Goal: Transaction & Acquisition: Download file/media

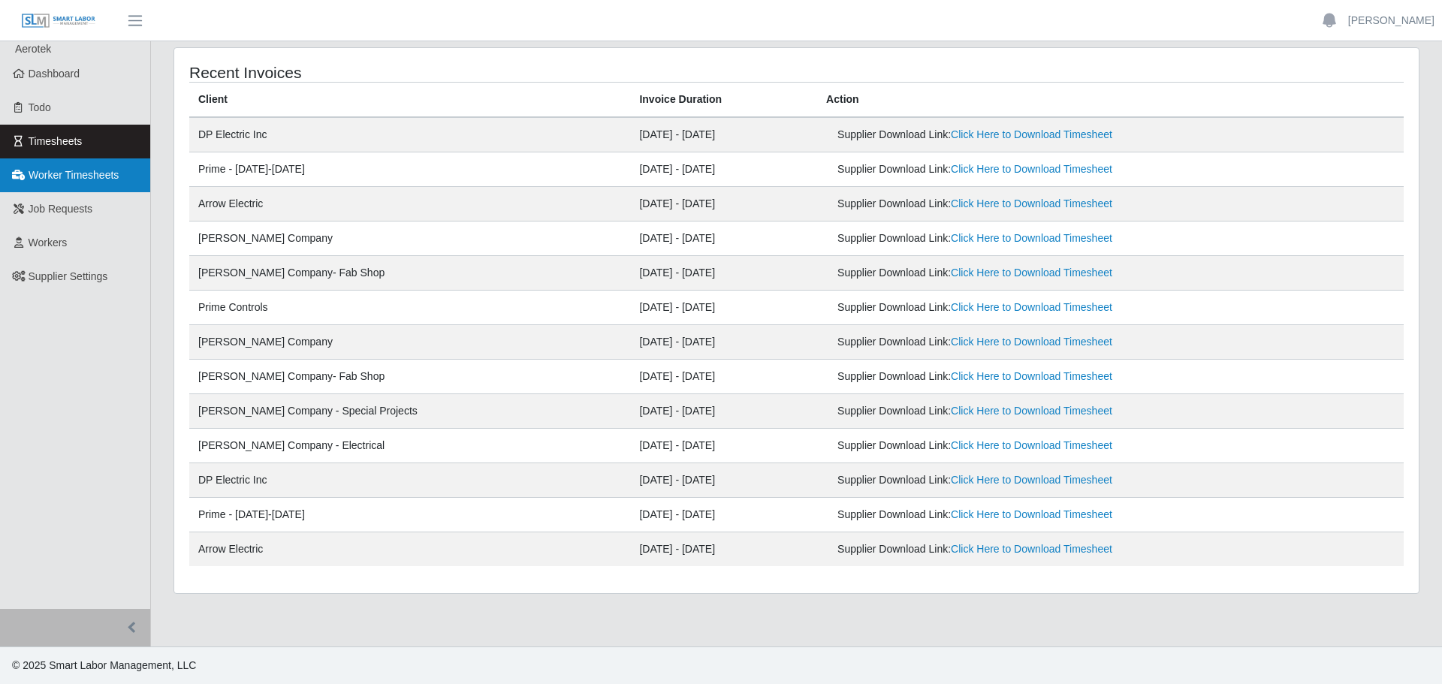
click at [108, 176] on span "Worker Timesheets" at bounding box center [74, 175] width 90 height 12
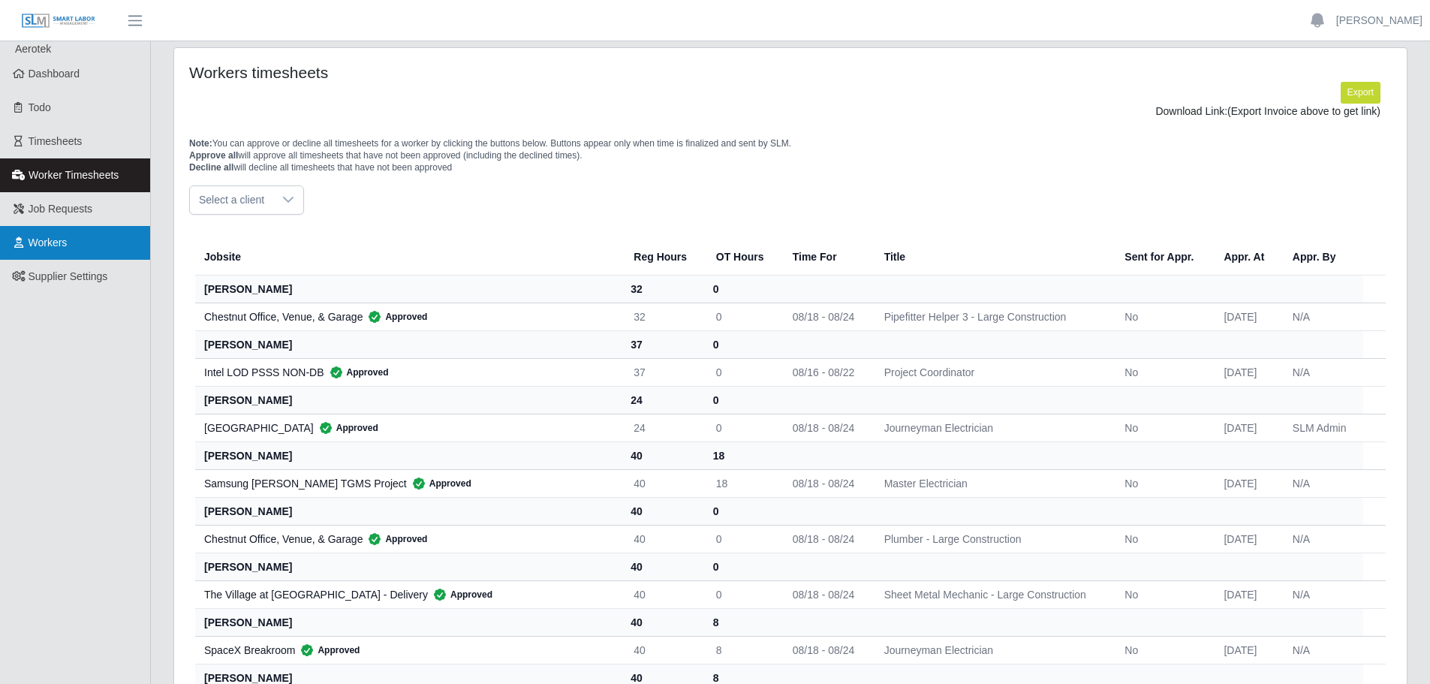
click at [62, 248] on span "Workers" at bounding box center [48, 242] width 39 height 12
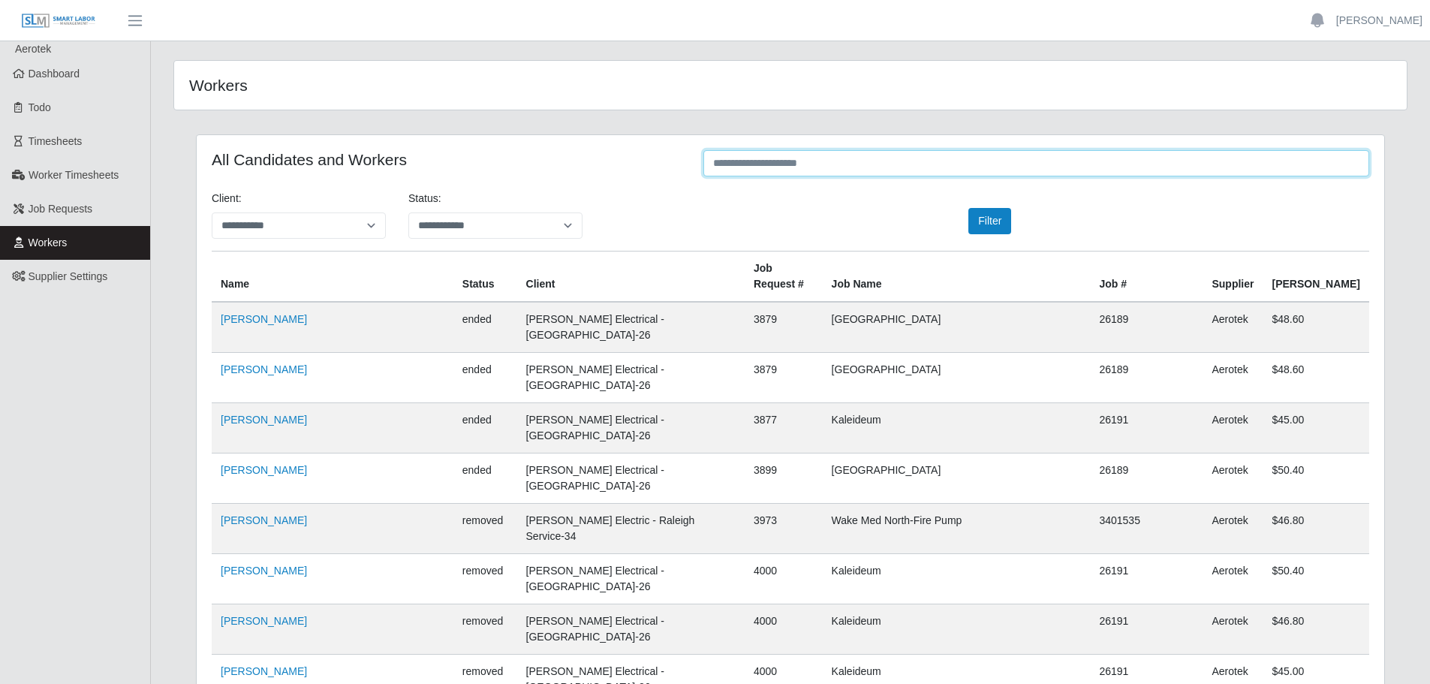
click at [768, 167] on input "text" at bounding box center [1036, 163] width 666 height 26
paste input "******"
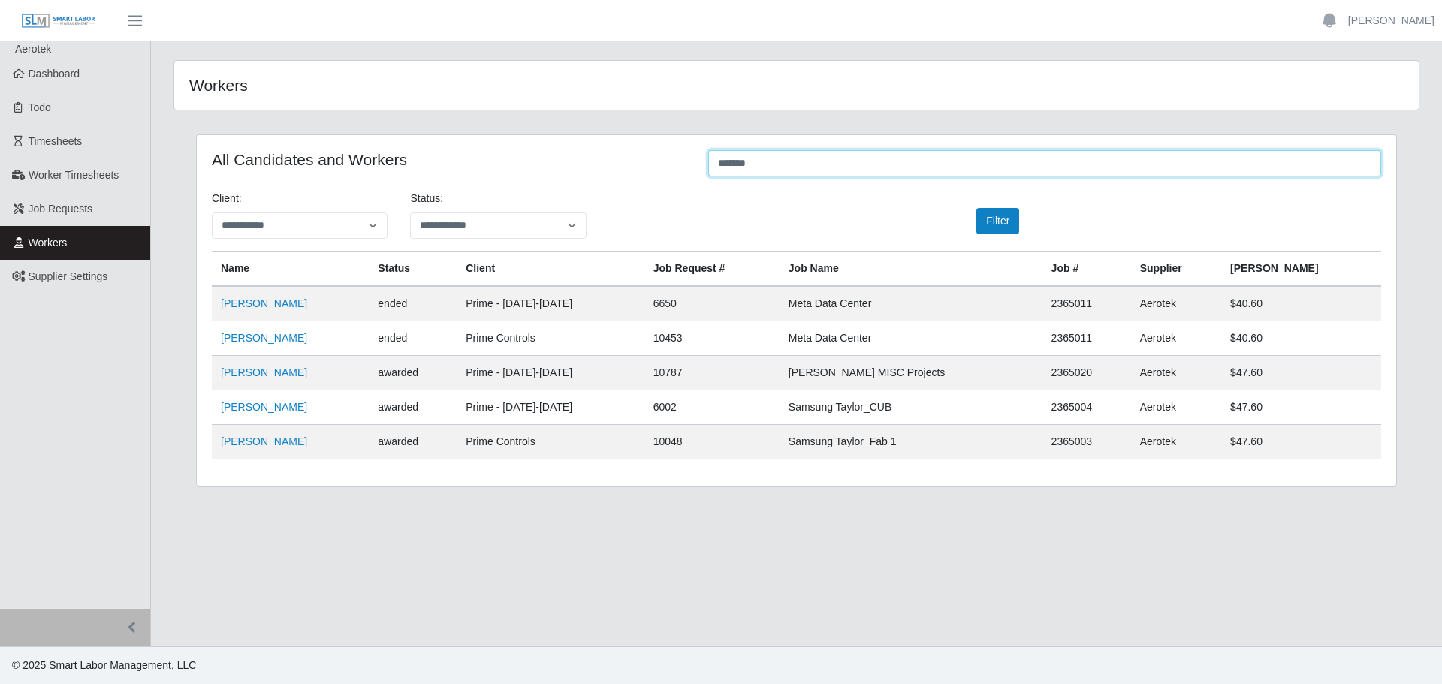
type input "******"
click at [521, 224] on select "**********" at bounding box center [498, 225] width 176 height 26
click at [672, 179] on div "All Candidates and Workers" at bounding box center [448, 164] width 496 height 29
click at [294, 369] on link "Xavier Salas Alvarez" at bounding box center [264, 372] width 86 height 12
click at [75, 170] on span "Worker Timesheets" at bounding box center [74, 175] width 90 height 12
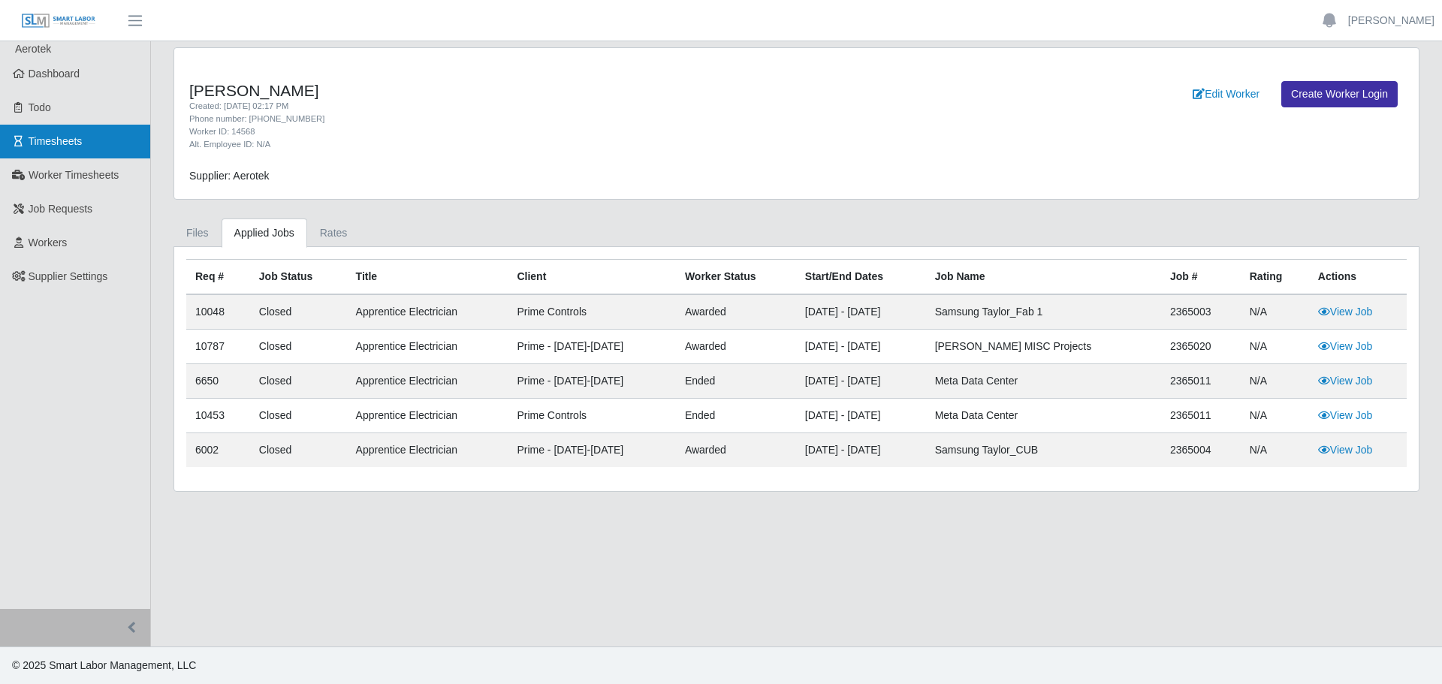
click at [110, 151] on link "Timesheets" at bounding box center [75, 142] width 150 height 34
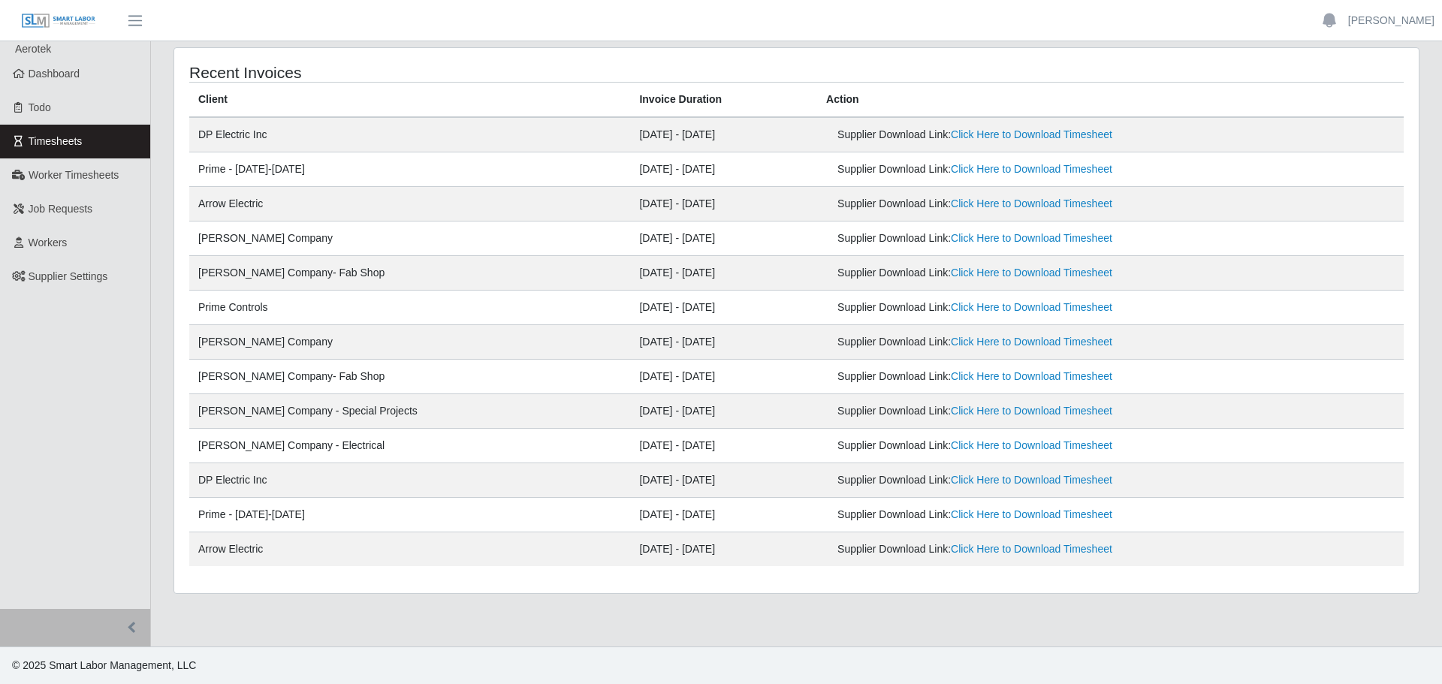
drag, startPoint x: 513, startPoint y: 311, endPoint x: 638, endPoint y: 313, distance: 125.4
click at [638, 313] on td "[DATE] - [DATE]" at bounding box center [723, 308] width 187 height 35
click at [994, 305] on link "Click Here to Download Timesheet" at bounding box center [1030, 307] width 161 height 12
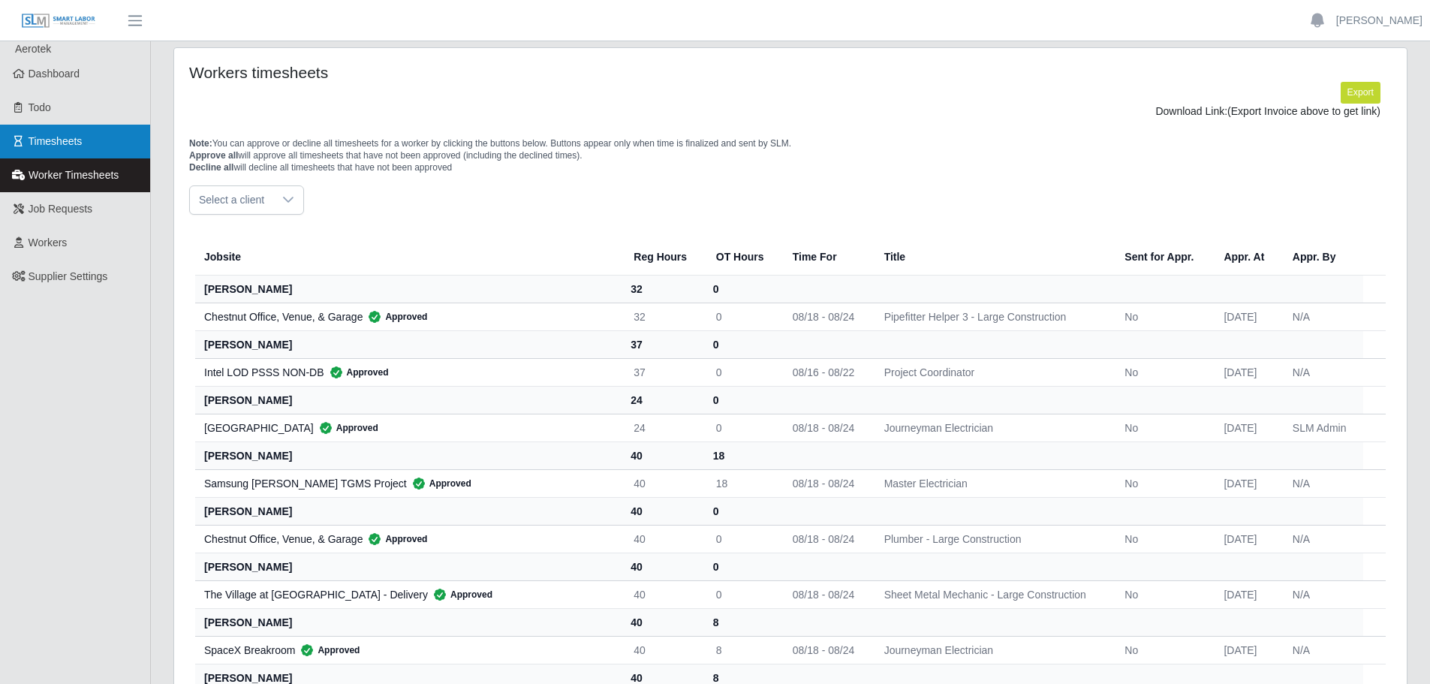
click at [93, 134] on link "Timesheets" at bounding box center [75, 142] width 150 height 34
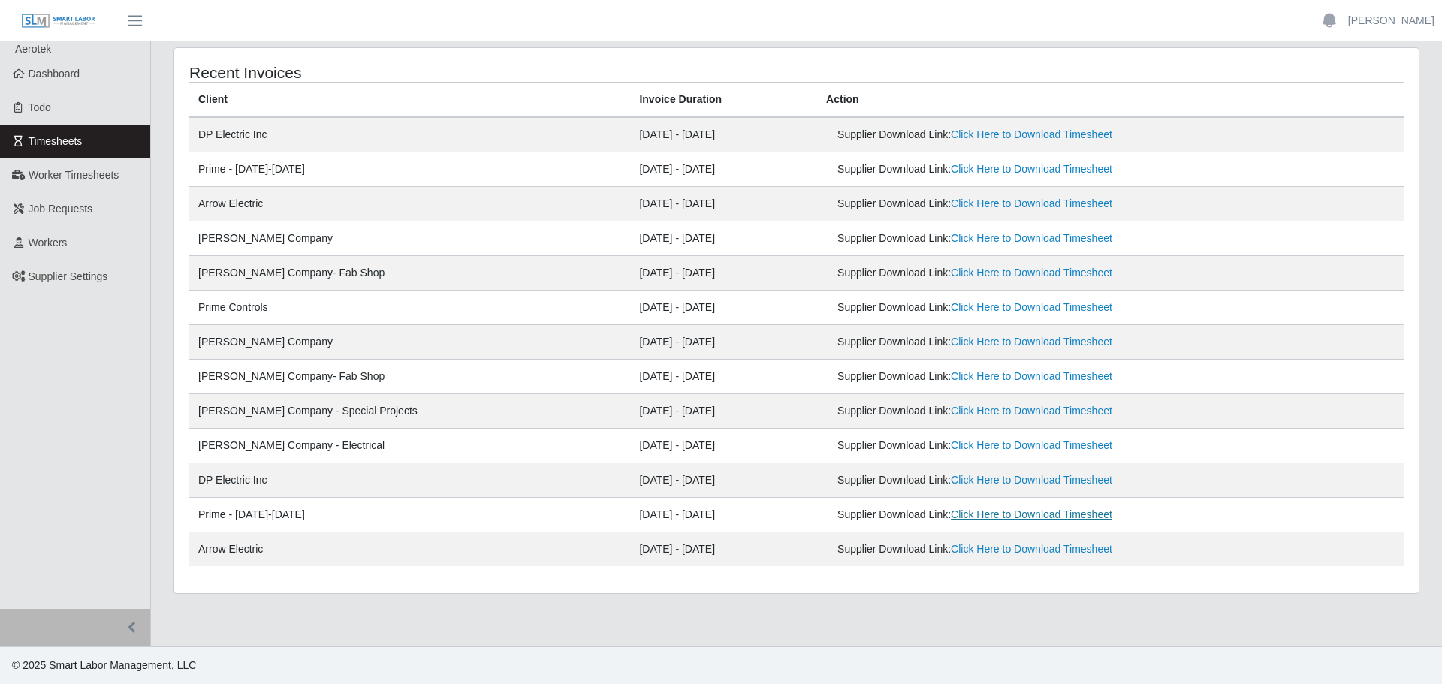
click at [981, 517] on link "Click Here to Download Timesheet" at bounding box center [1030, 514] width 161 height 12
click at [1048, 170] on link "Click Here to Download Timesheet" at bounding box center [1030, 169] width 161 height 12
